Goal: Book appointment/travel/reservation

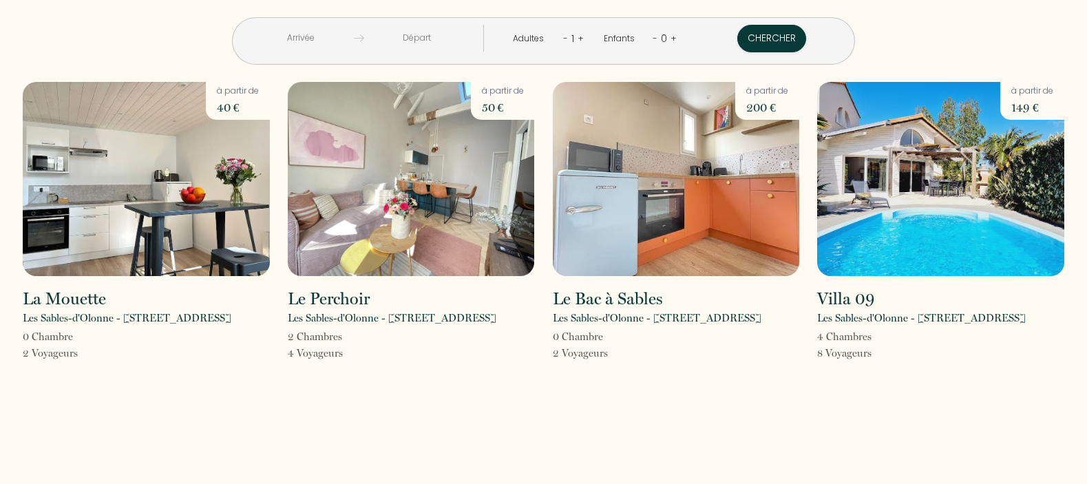
click at [354, 38] on input "text" at bounding box center [300, 38] width 105 height 27
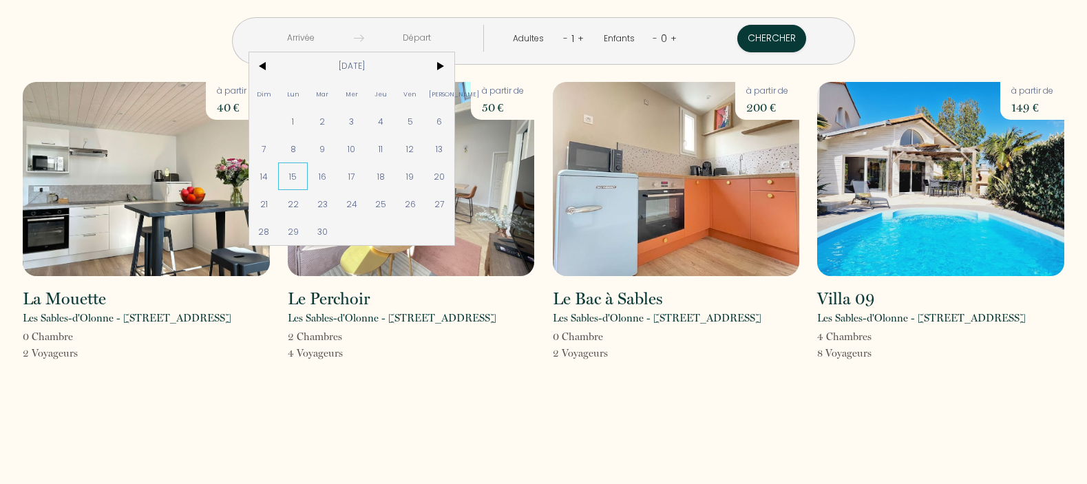
click at [308, 177] on span "15" at bounding box center [293, 176] width 30 height 28
type input "[DATE]"
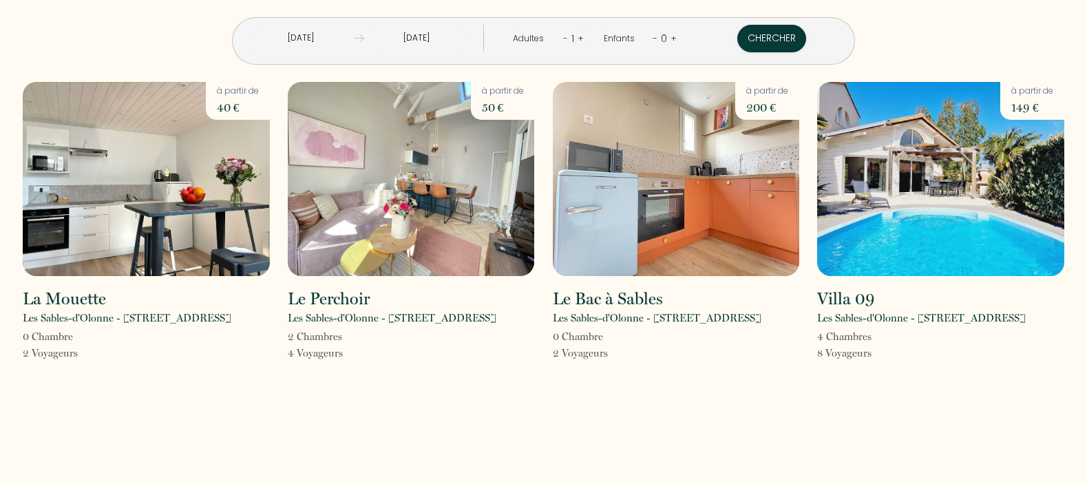
click at [456, 40] on input "[DATE]" at bounding box center [416, 38] width 105 height 27
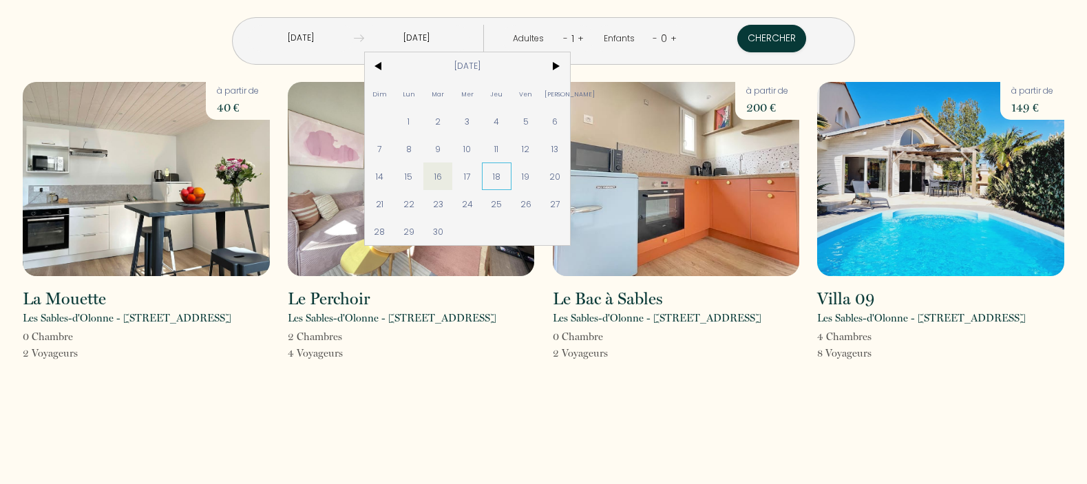
click at [511, 177] on span "18" at bounding box center [497, 176] width 30 height 28
type input "[DATE]"
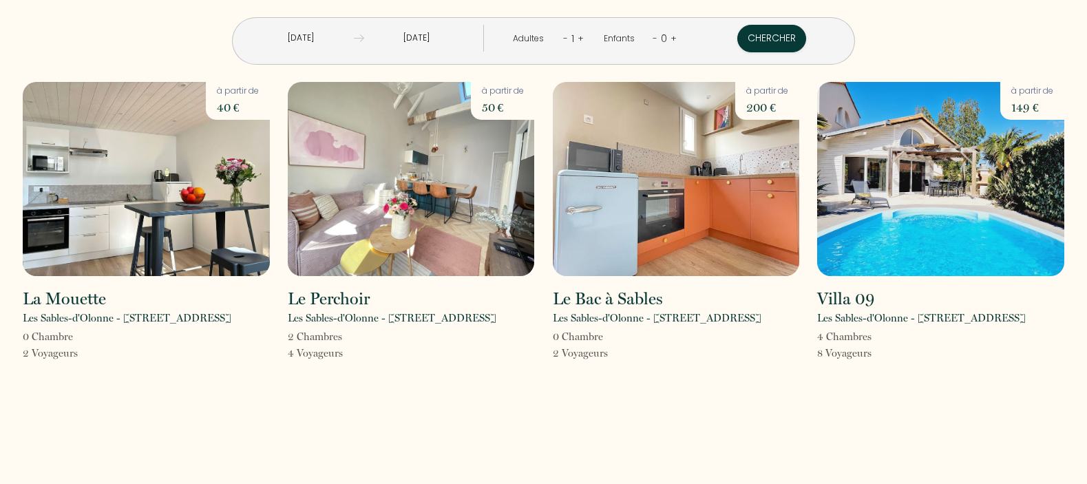
click at [563, 43] on link "-" at bounding box center [565, 38] width 5 height 13
click at [577, 37] on link "+" at bounding box center [580, 38] width 6 height 13
click at [738, 36] on button "Chercher" at bounding box center [772, 39] width 69 height 28
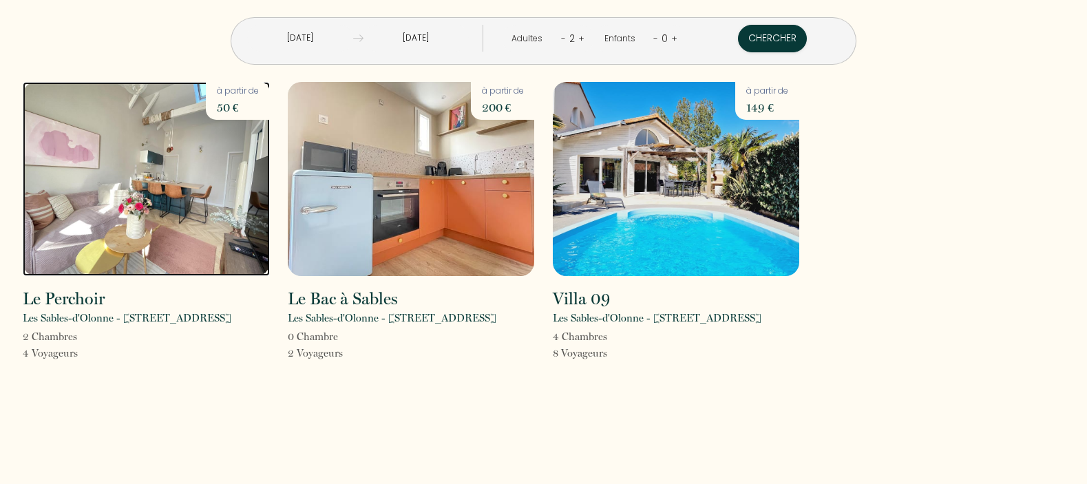
click at [181, 139] on img at bounding box center [146, 179] width 247 height 194
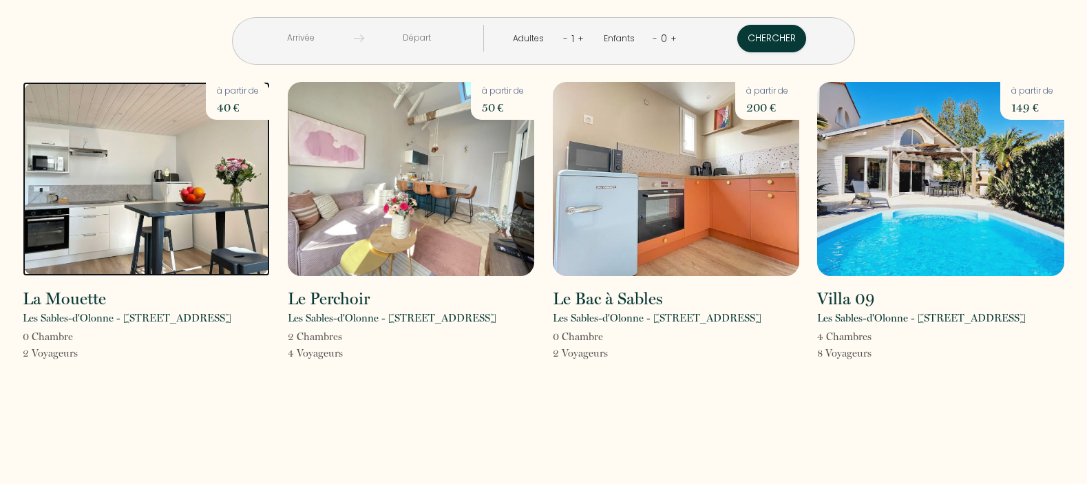
click at [158, 213] on img at bounding box center [146, 179] width 247 height 194
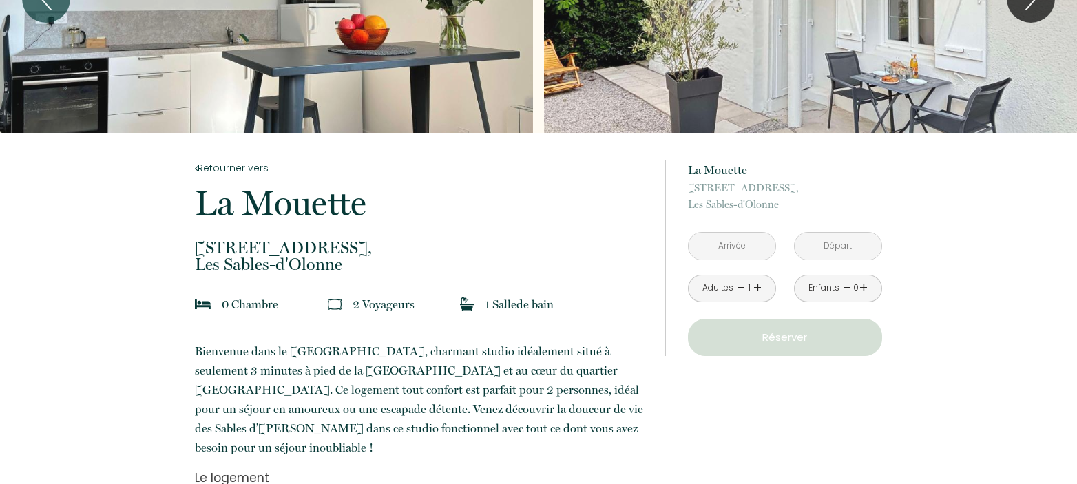
scroll to position [138, 0]
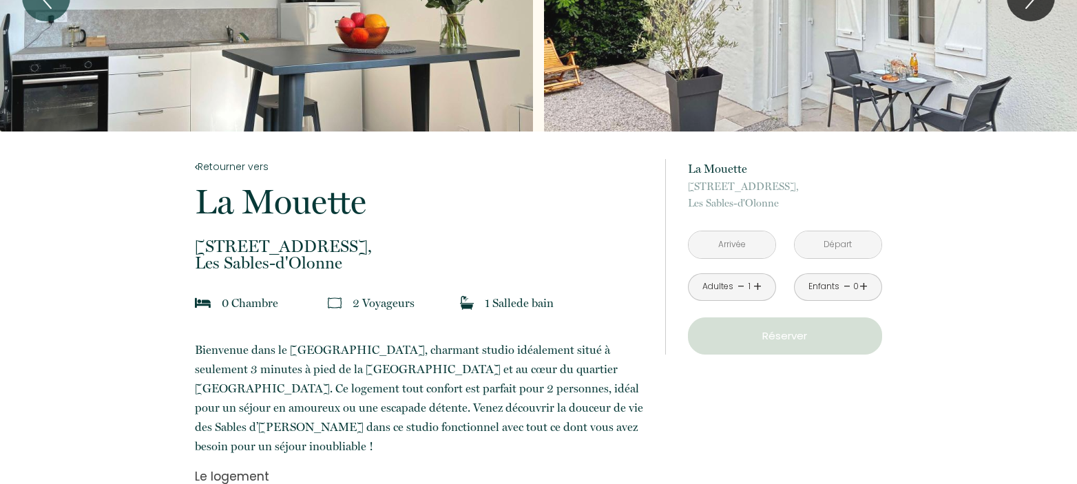
click at [747, 248] on input "text" at bounding box center [731, 244] width 87 height 27
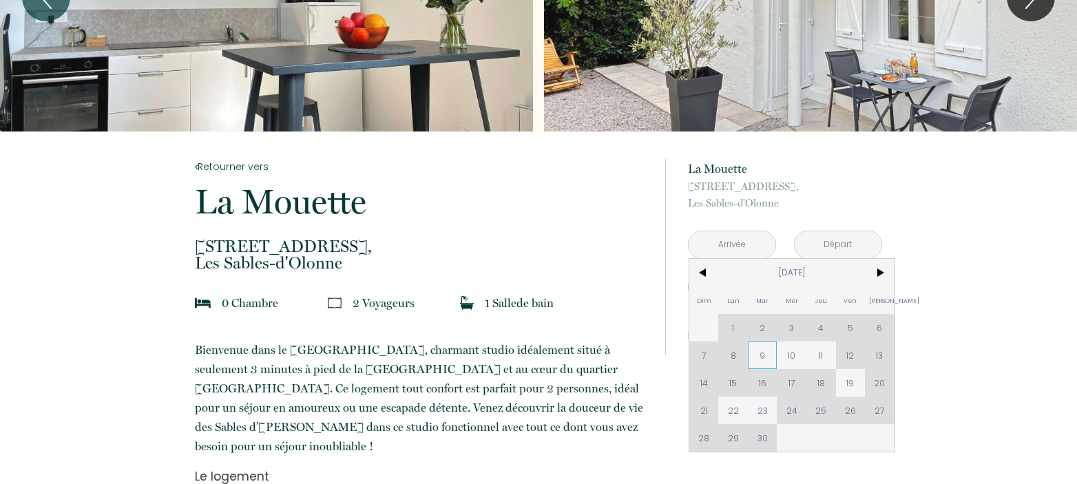
click at [760, 351] on span "9" at bounding box center [762, 355] width 30 height 28
type input "Mar 09 Sep 2025"
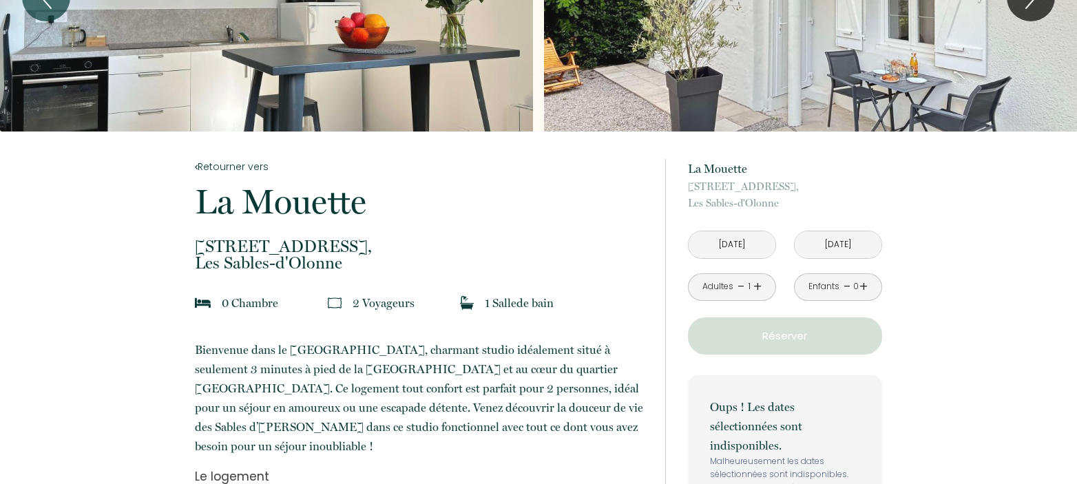
click at [823, 357] on div "à partir de 40 € La Mouette 73 Boulevard Pasteur, Les Sables-d'Olonne Mar 09 Se…" at bounding box center [785, 350] width 194 height 383
click at [839, 251] on input "Mer 10 Sep 2025" at bounding box center [837, 244] width 87 height 27
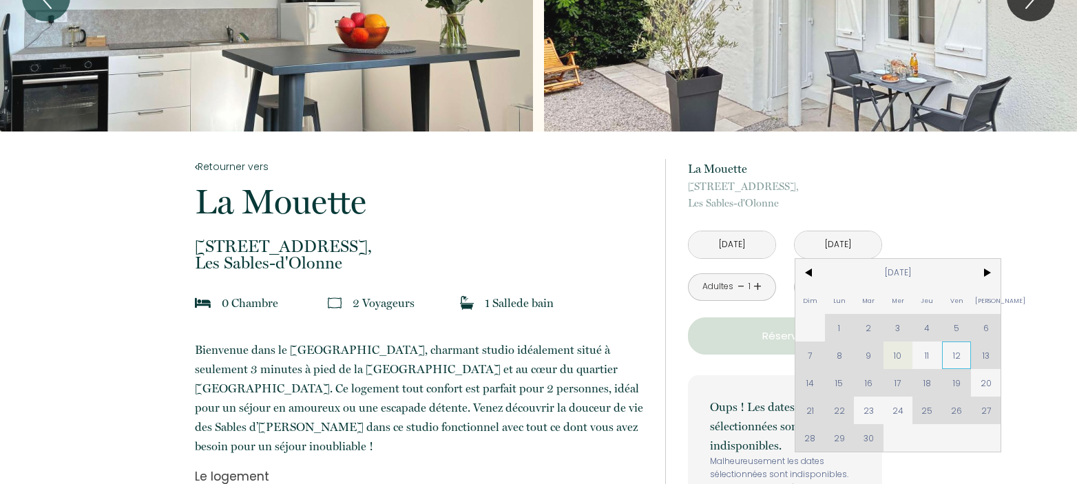
click at [964, 346] on span "12" at bounding box center [957, 355] width 30 height 28
type input "Ven 12 Sep 2025"
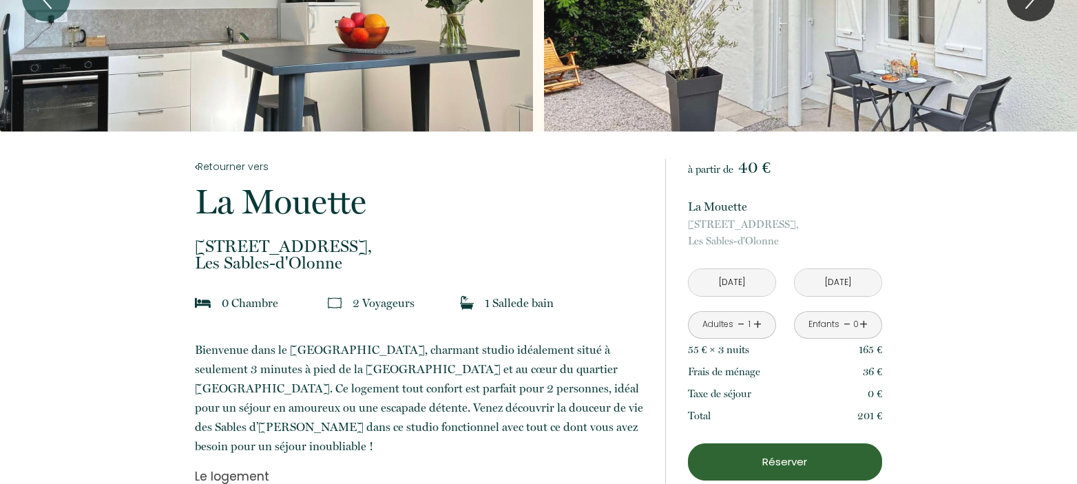
click at [757, 286] on input "Mar 09 Sep 2025" at bounding box center [731, 282] width 87 height 27
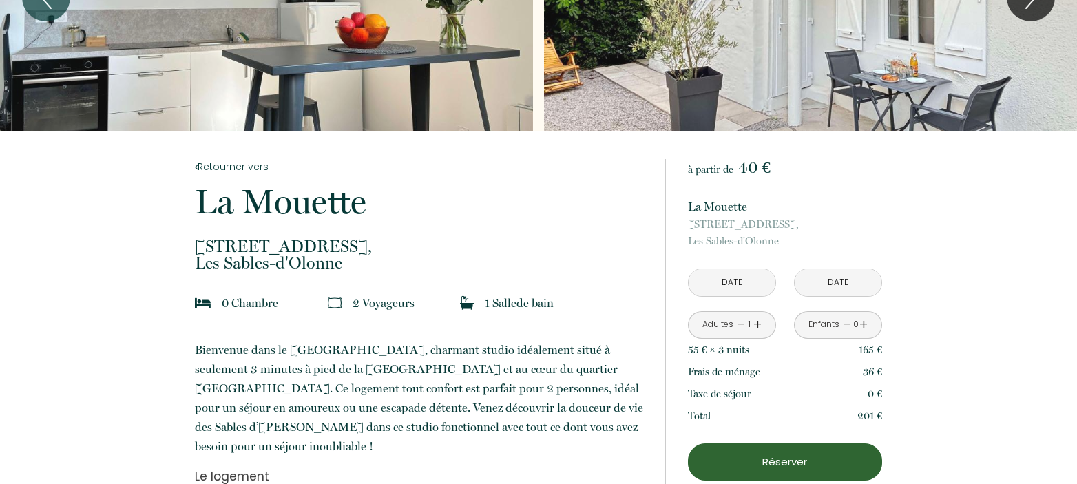
click at [758, 327] on link "+" at bounding box center [757, 324] width 8 height 21
